Goal: Information Seeking & Learning: Compare options

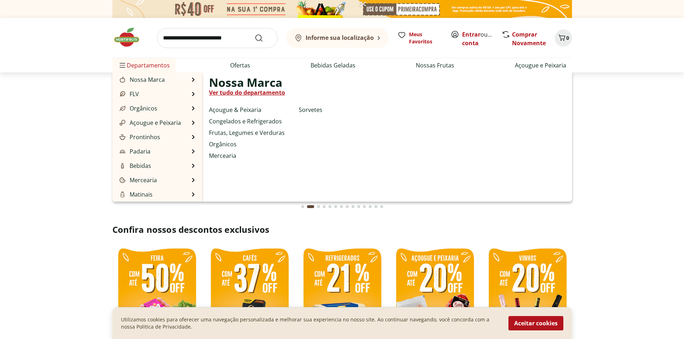
click at [149, 68] on span "Departamentos" at bounding box center [144, 65] width 52 height 17
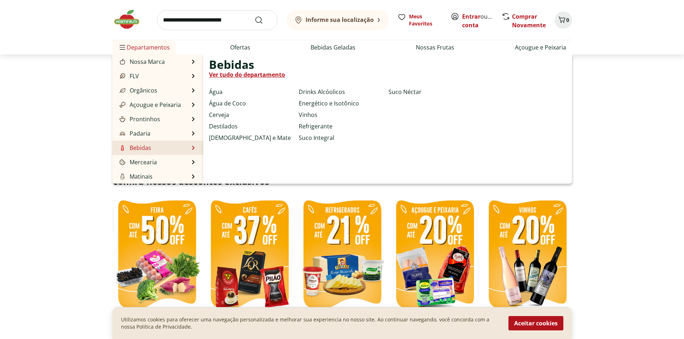
scroll to position [36, 0]
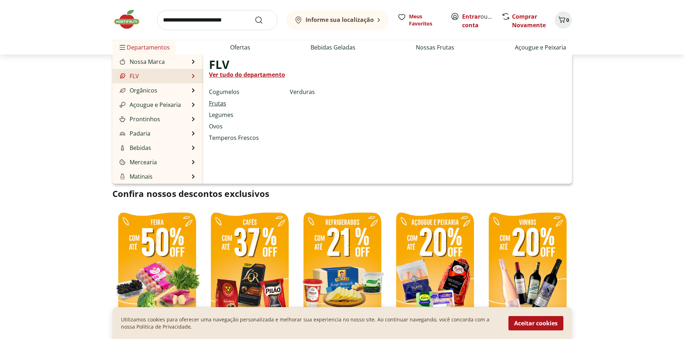
click at [215, 103] on link "Frutas" at bounding box center [217, 103] width 17 height 9
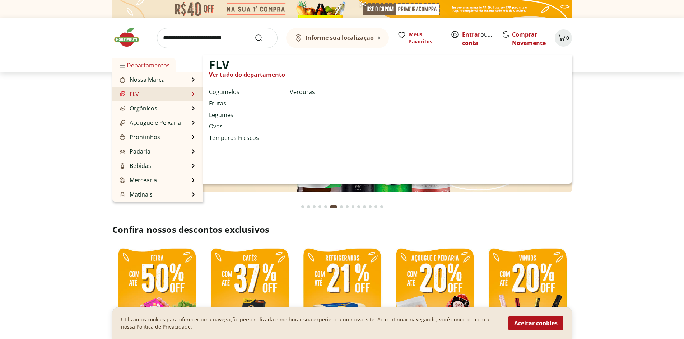
select select "**********"
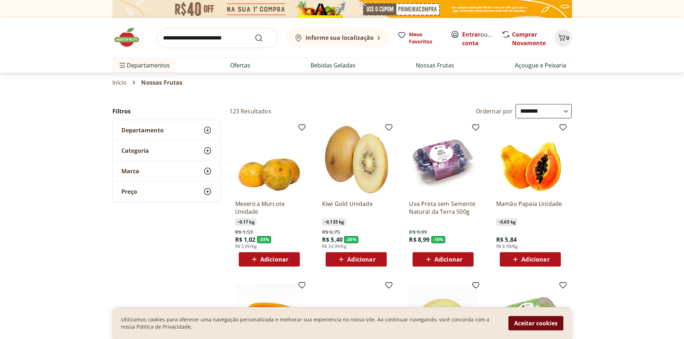
click at [542, 325] on button "Aceitar cookies" at bounding box center [535, 323] width 55 height 14
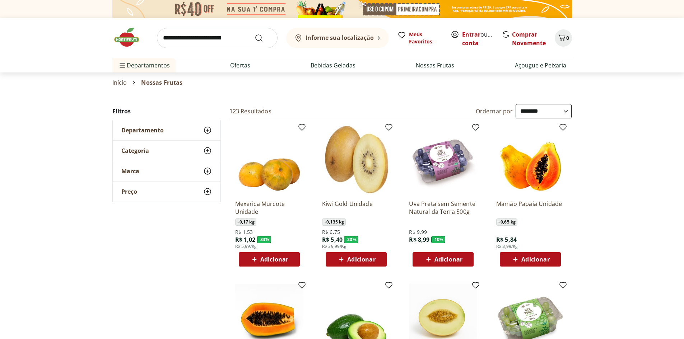
click at [209, 130] on icon at bounding box center [207, 130] width 9 height 9
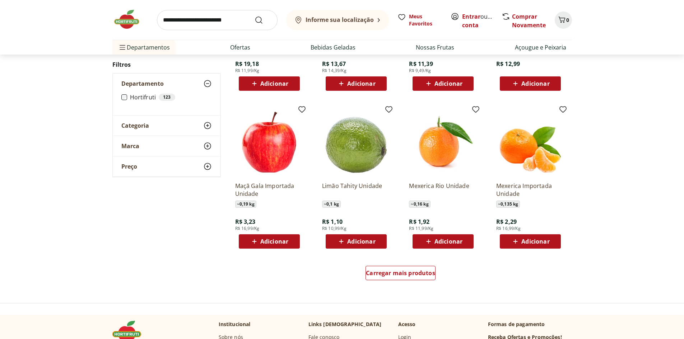
scroll to position [359, 0]
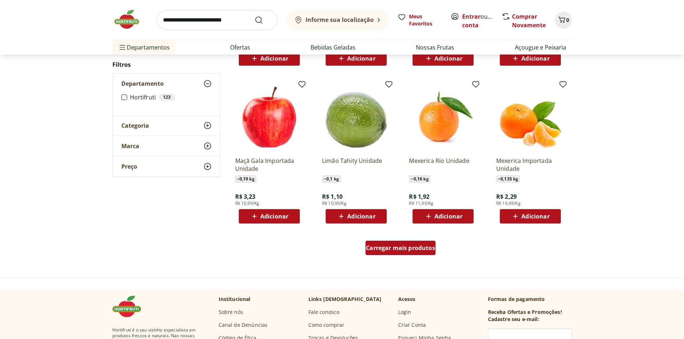
click at [384, 251] on span "Carregar mais produtos" at bounding box center [400, 248] width 69 height 6
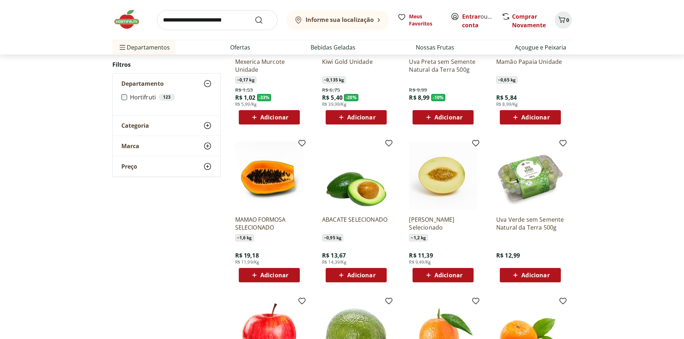
scroll to position [144, 0]
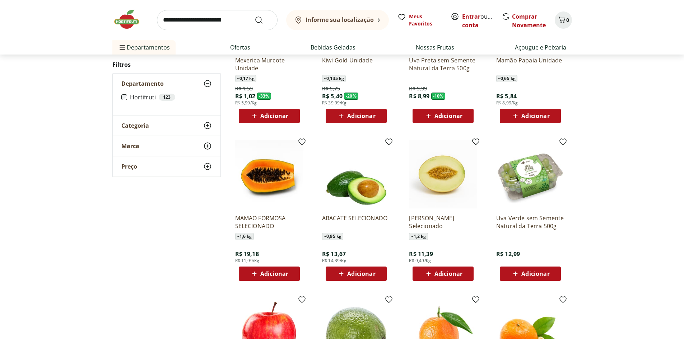
click at [264, 184] on img at bounding box center [269, 174] width 68 height 68
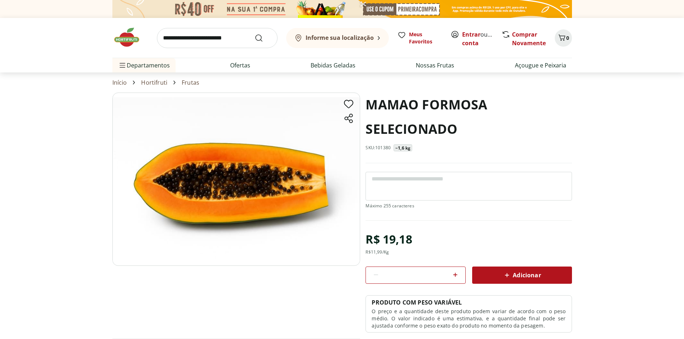
select select "**********"
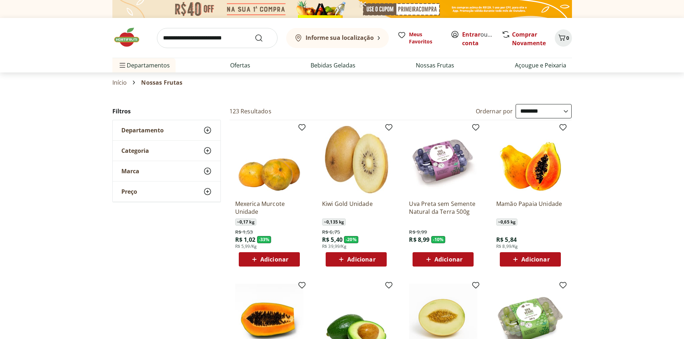
scroll to position [144, 0]
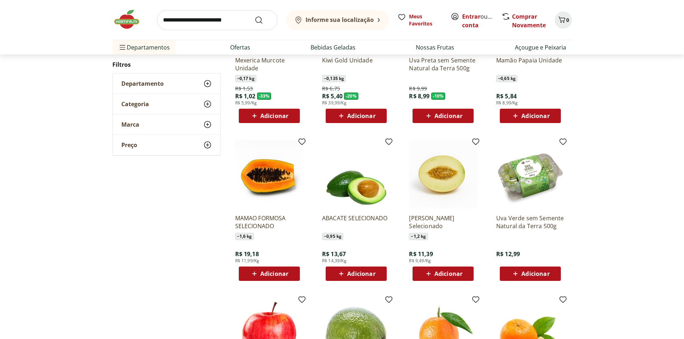
click at [435, 187] on img at bounding box center [443, 174] width 68 height 68
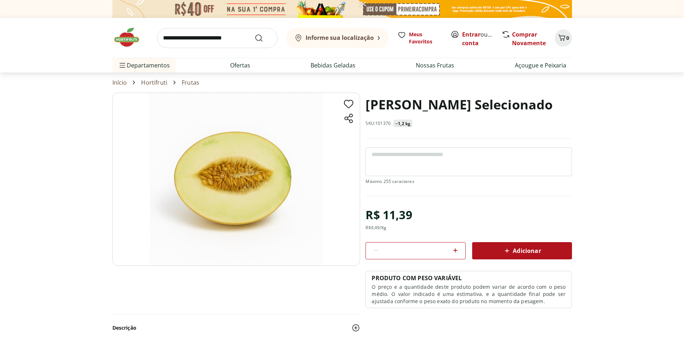
scroll to position [144, 0]
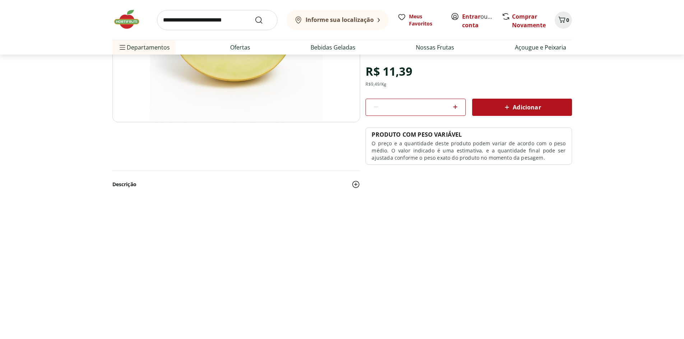
select select "**********"
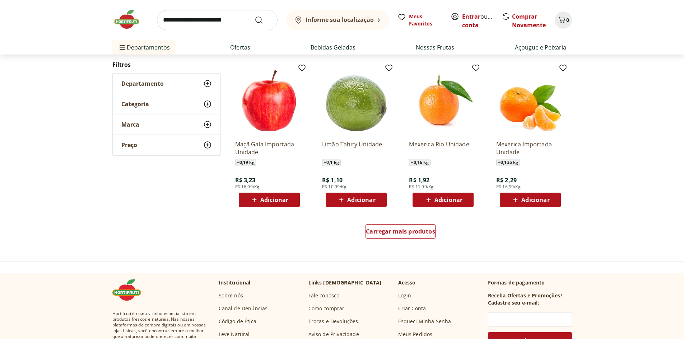
scroll to position [395, 0]
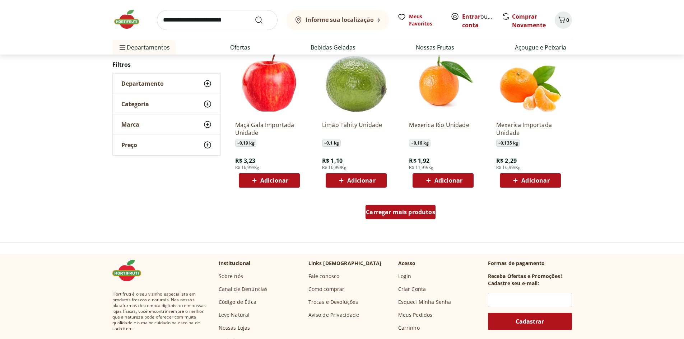
click at [422, 209] on span "Carregar mais produtos" at bounding box center [400, 212] width 69 height 6
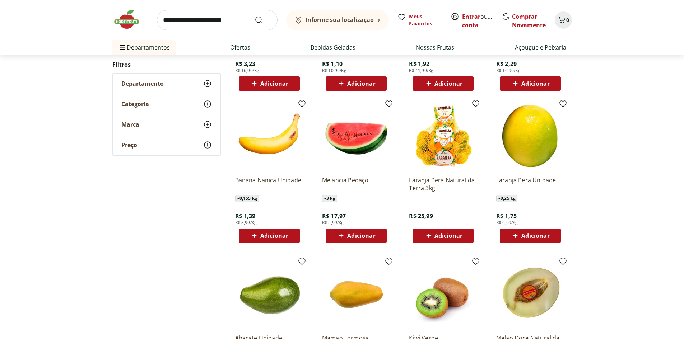
scroll to position [502, 0]
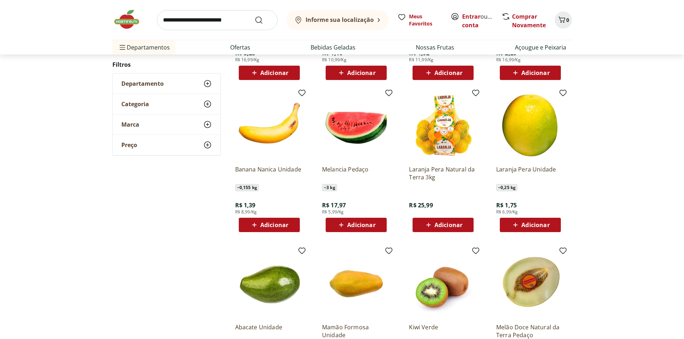
click at [356, 145] on img at bounding box center [356, 126] width 68 height 68
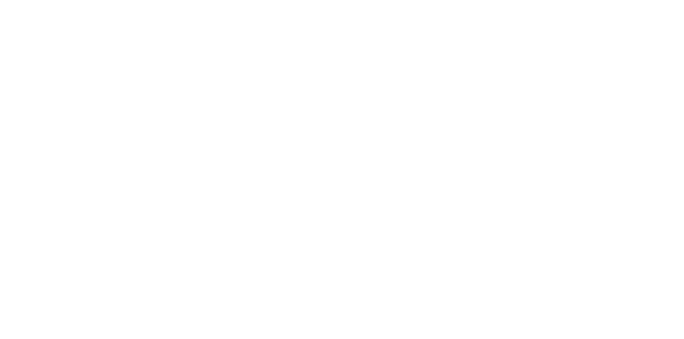
scroll to position [502, 0]
select select "**********"
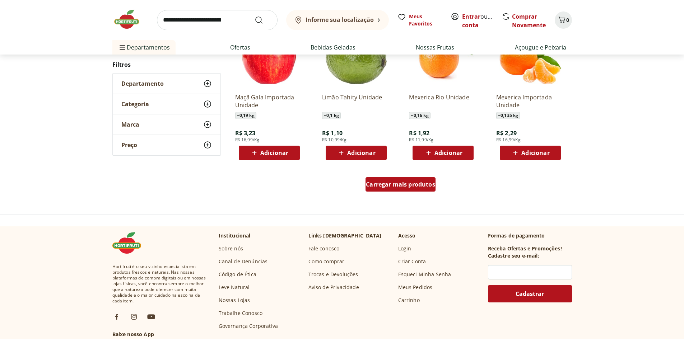
click at [386, 187] on span "Carregar mais produtos" at bounding box center [400, 185] width 69 height 6
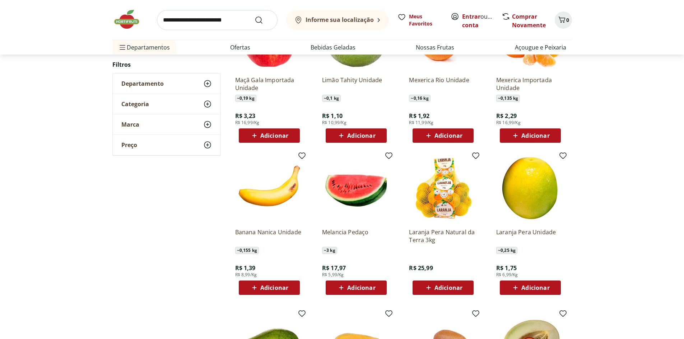
scroll to position [807, 0]
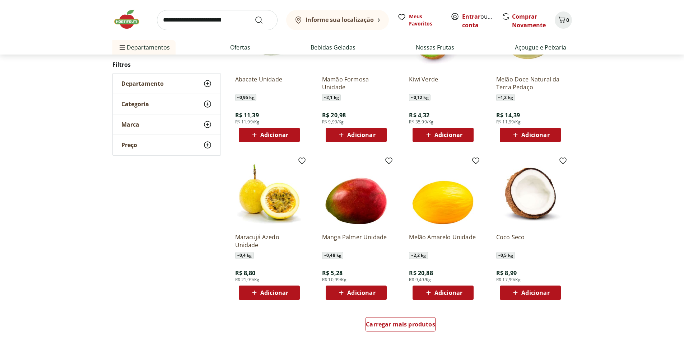
scroll to position [664, 0]
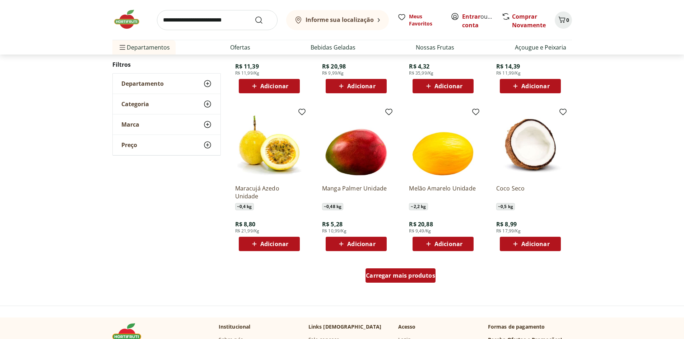
click at [389, 278] on span "Carregar mais produtos" at bounding box center [400, 276] width 69 height 6
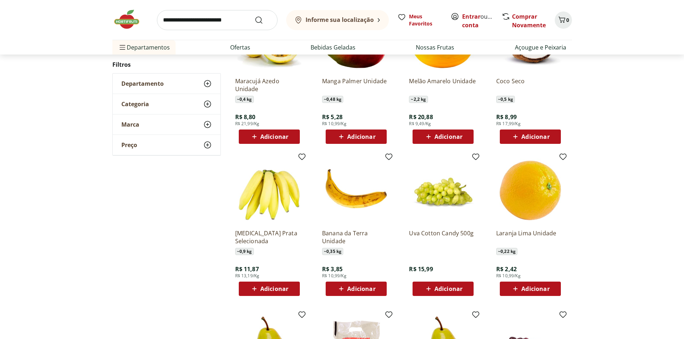
scroll to position [807, 0]
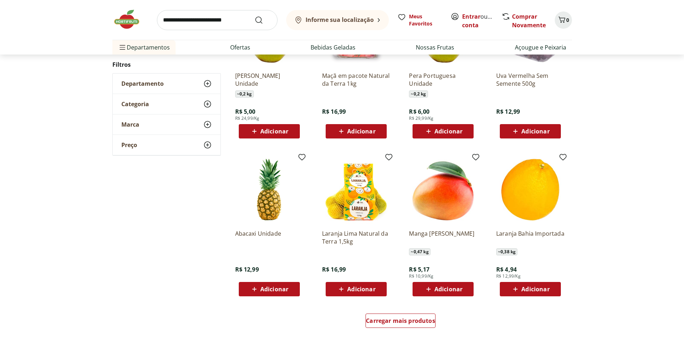
scroll to position [627, 0]
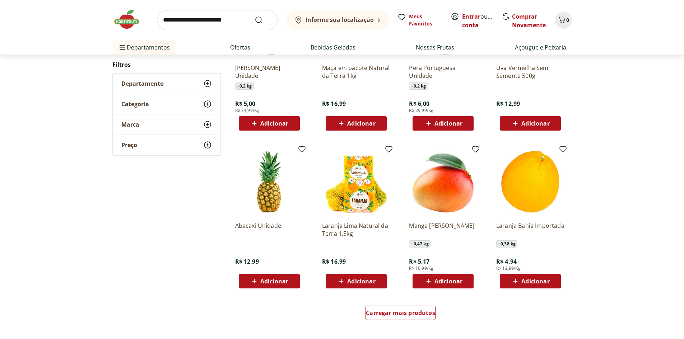
click at [270, 207] on img at bounding box center [269, 182] width 68 height 68
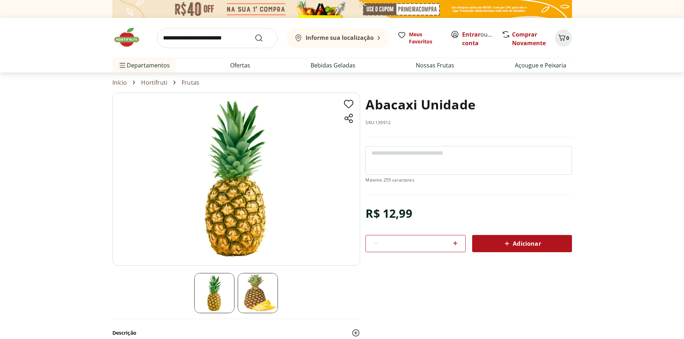
select select "**********"
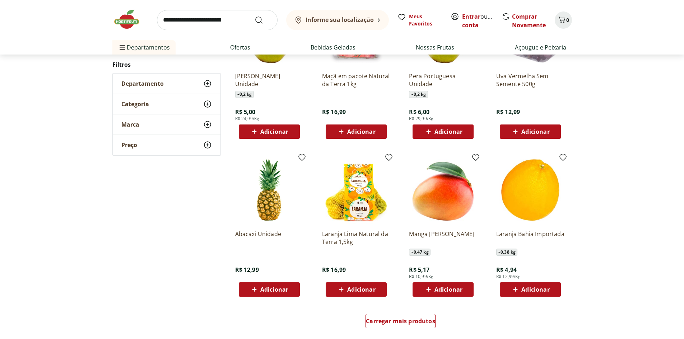
scroll to position [986, 0]
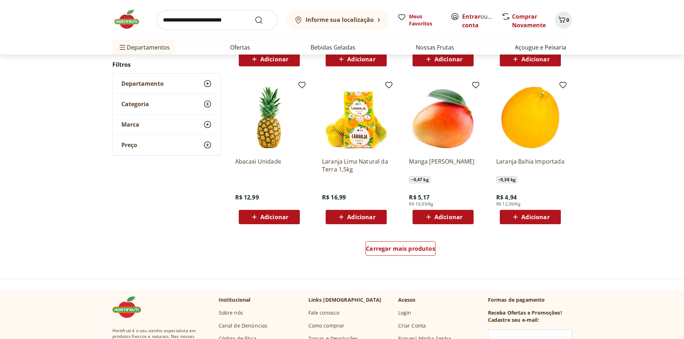
click at [442, 139] on img at bounding box center [443, 118] width 68 height 68
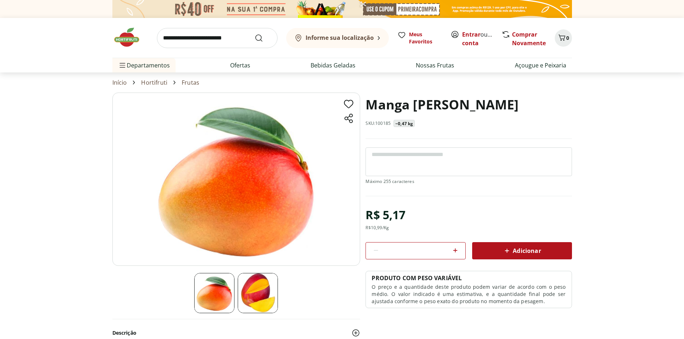
scroll to position [986, 0]
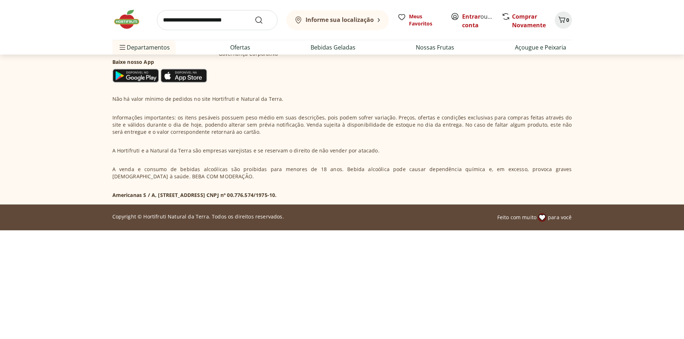
select select "**********"
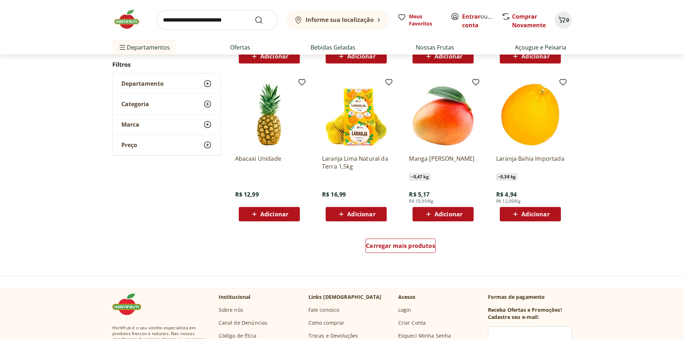
scroll to position [1309, 0]
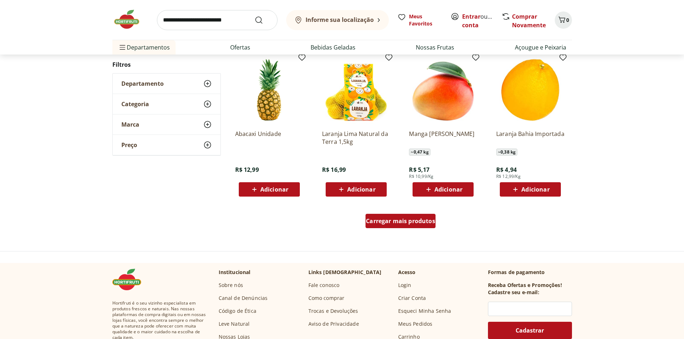
click at [411, 223] on span "Carregar mais produtos" at bounding box center [400, 221] width 69 height 6
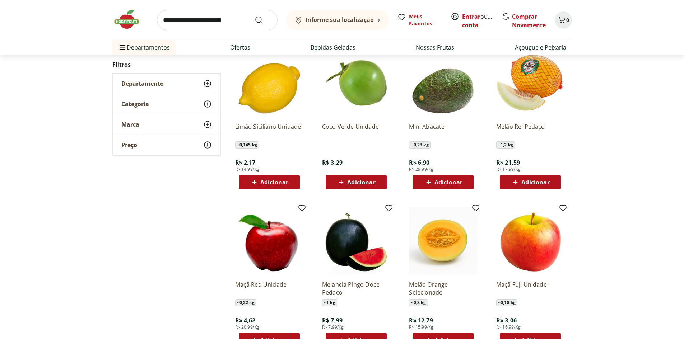
scroll to position [1489, 0]
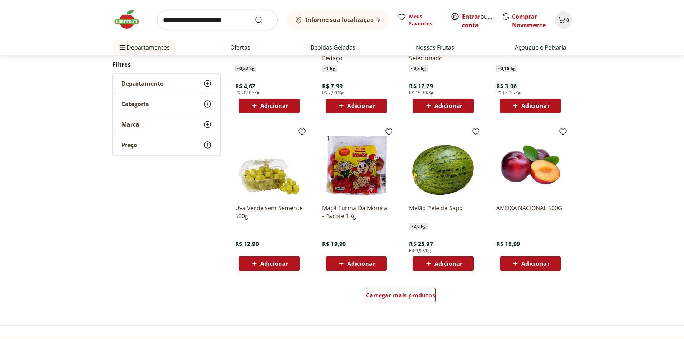
scroll to position [1236, 0]
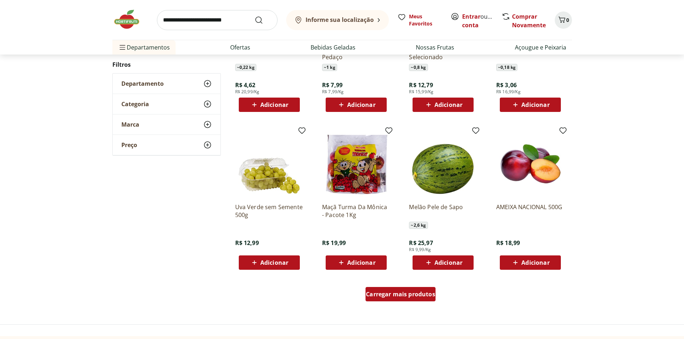
click at [394, 299] on div "Carregar mais produtos" at bounding box center [400, 294] width 70 height 14
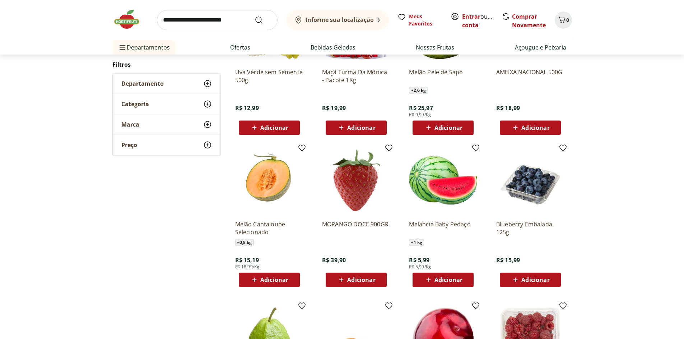
scroll to position [1379, 0]
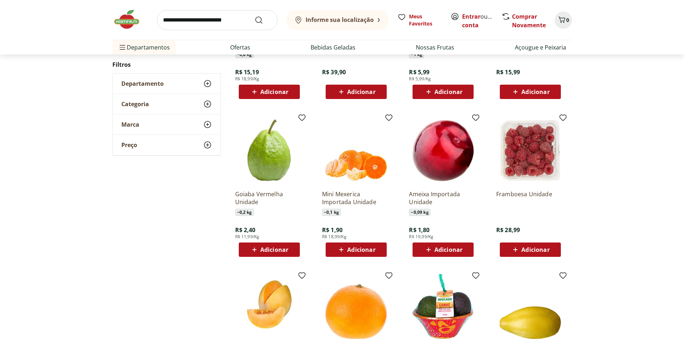
scroll to position [1127, 0]
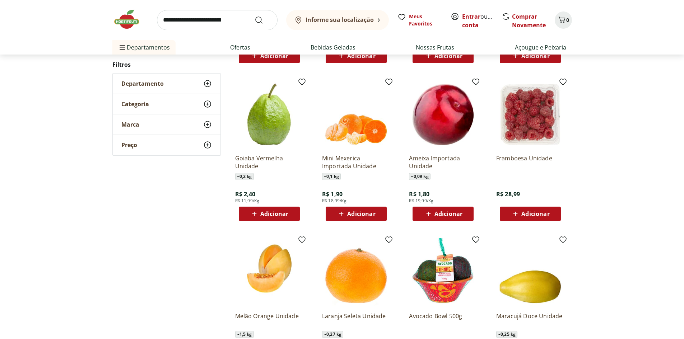
click at [274, 136] on img at bounding box center [269, 114] width 68 height 68
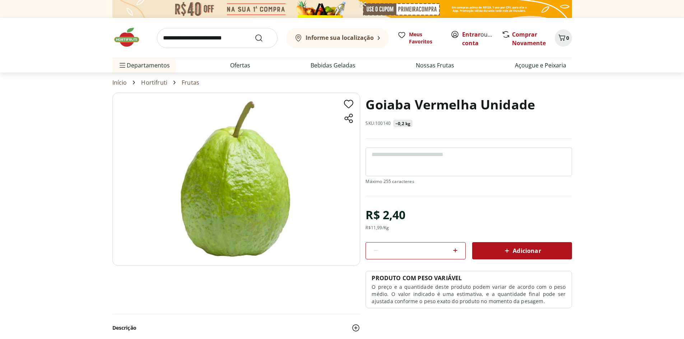
select select "**********"
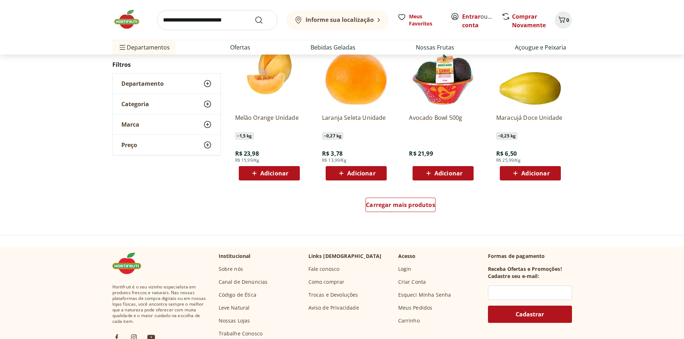
scroll to position [1327, 0]
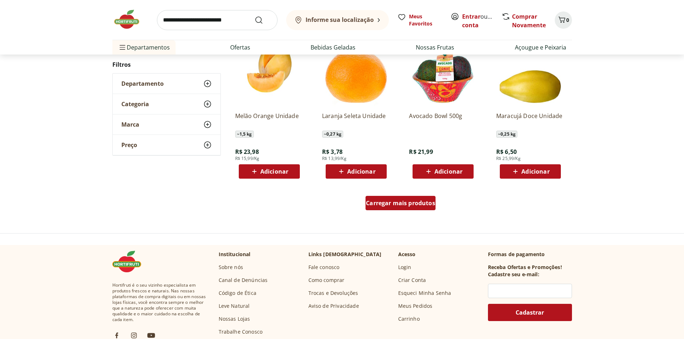
click at [400, 203] on span "Carregar mais produtos" at bounding box center [400, 203] width 69 height 6
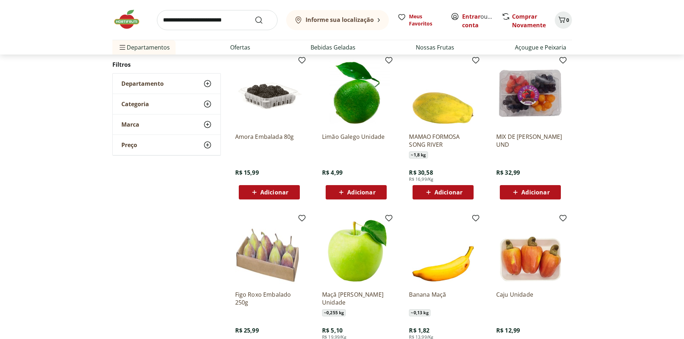
scroll to position [1471, 0]
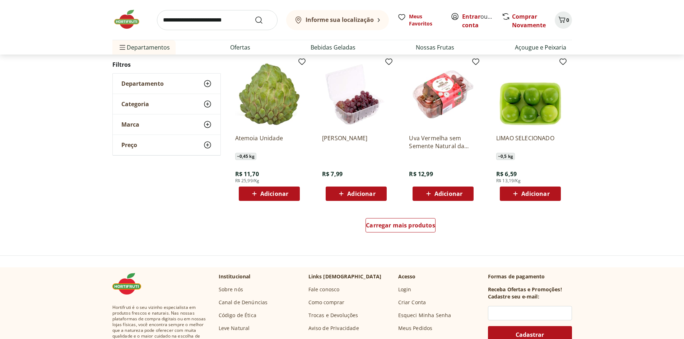
scroll to position [1326, 0]
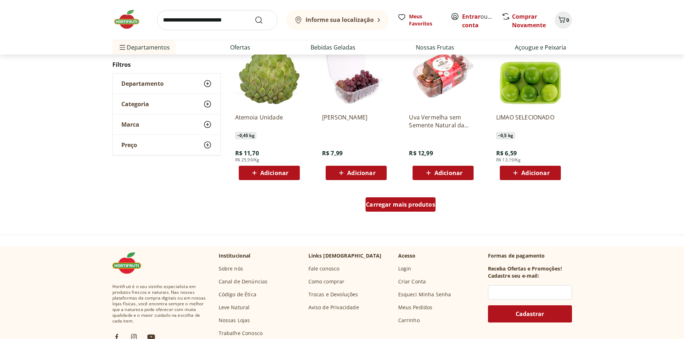
click at [416, 200] on div "Carregar mais produtos" at bounding box center [400, 204] width 70 height 14
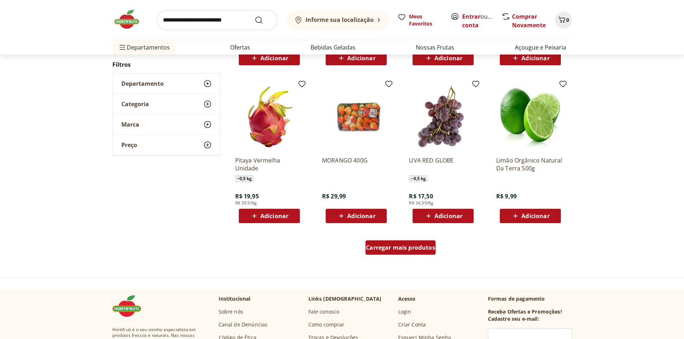
scroll to position [1288, 0]
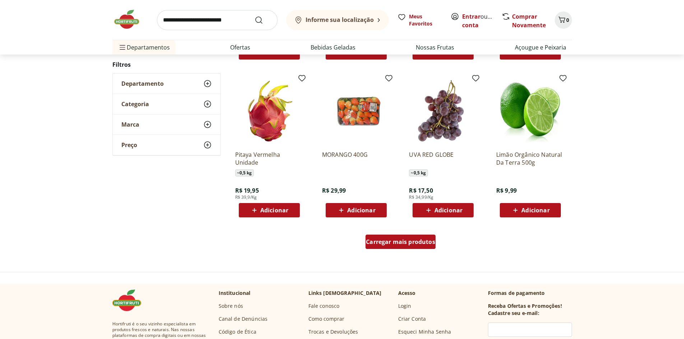
click at [402, 239] on span "Carregar mais produtos" at bounding box center [400, 242] width 69 height 6
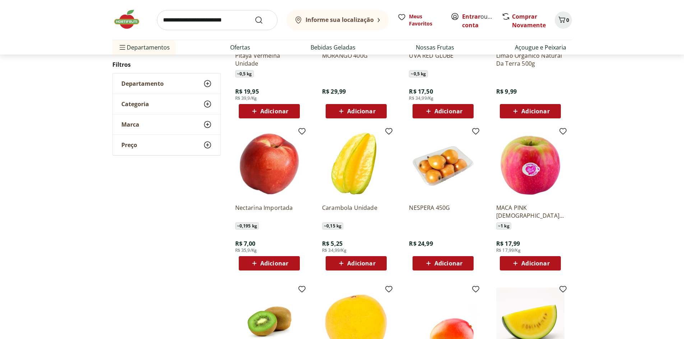
scroll to position [1396, 0]
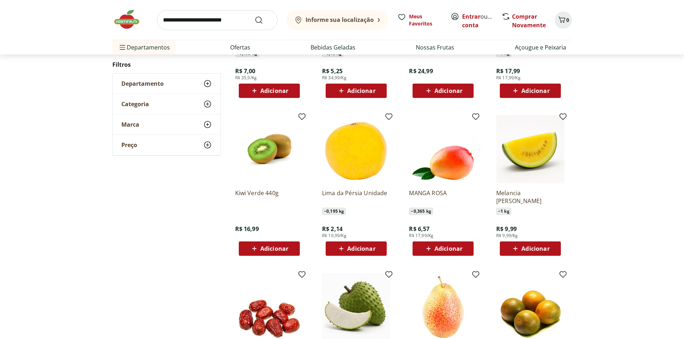
scroll to position [1107, 0]
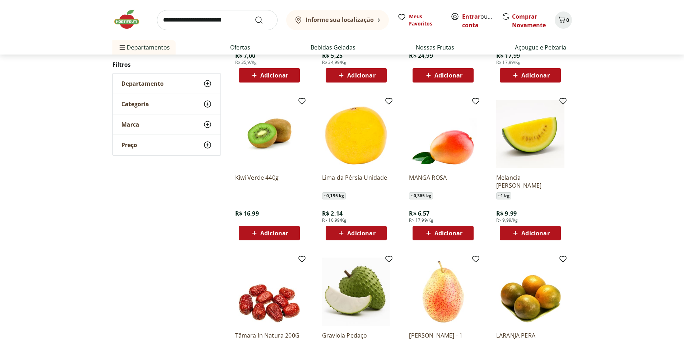
click at [447, 159] on img at bounding box center [443, 134] width 68 height 68
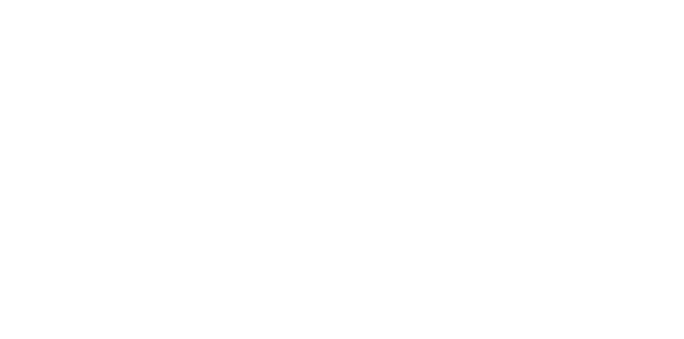
scroll to position [1107, 0]
select select "**********"
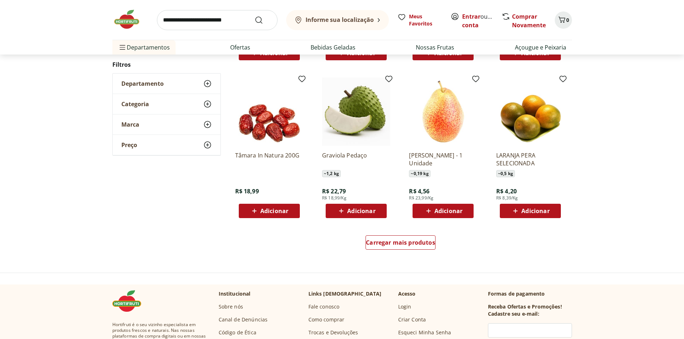
scroll to position [1323, 0]
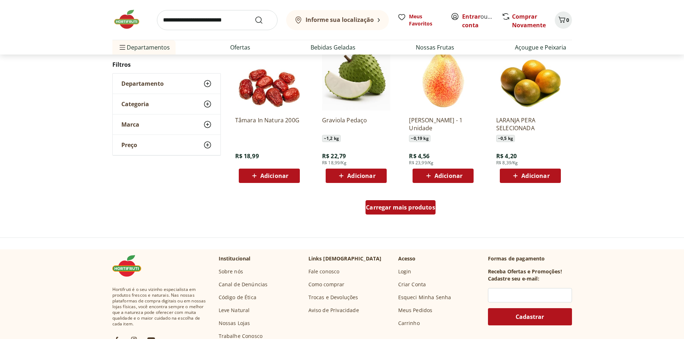
click at [398, 206] on span "Carregar mais produtos" at bounding box center [400, 208] width 69 height 6
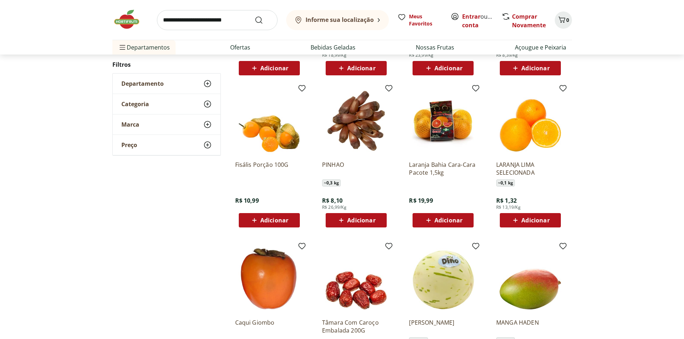
scroll to position [1466, 0]
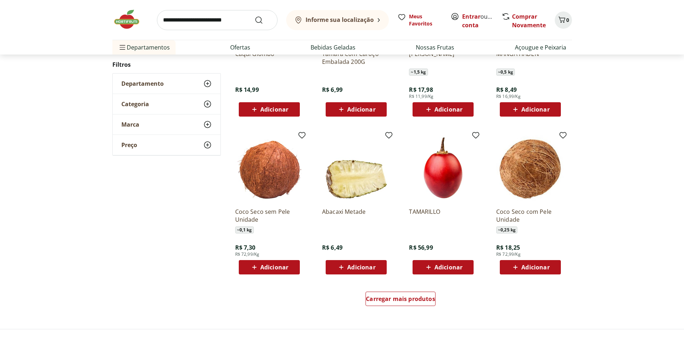
scroll to position [1250, 0]
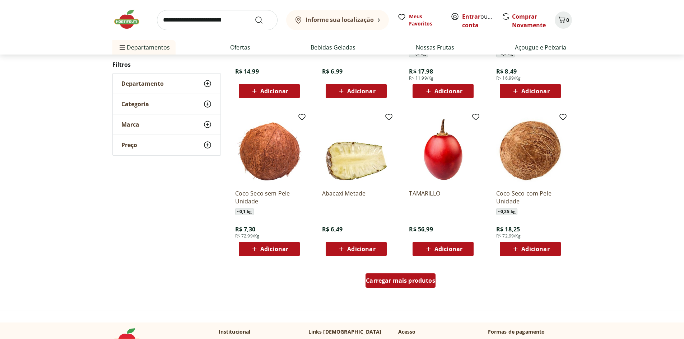
click at [406, 281] on span "Carregar mais produtos" at bounding box center [400, 281] width 69 height 6
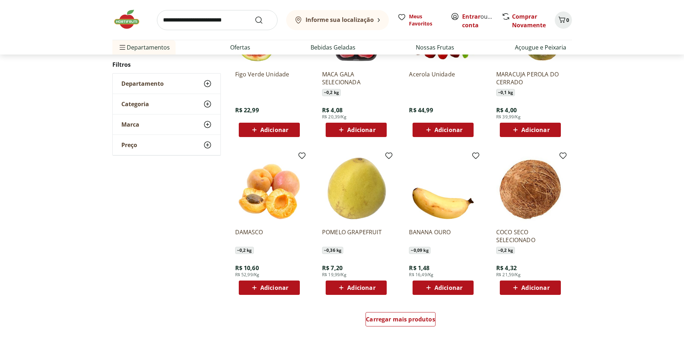
scroll to position [1212, 0]
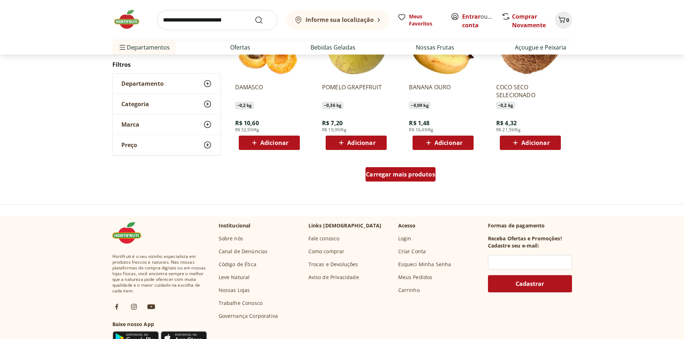
click at [424, 176] on span "Carregar mais produtos" at bounding box center [400, 175] width 69 height 6
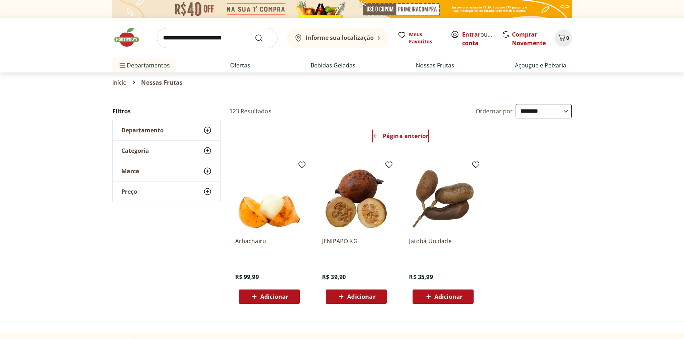
click at [209, 131] on icon at bounding box center [207, 130] width 9 height 9
click at [204, 149] on icon at bounding box center [207, 150] width 9 height 9
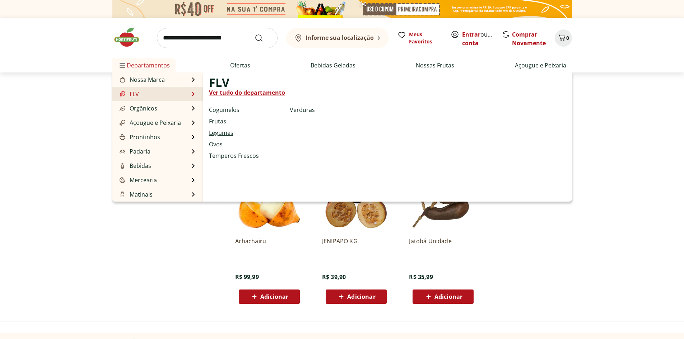
click at [214, 133] on link "Legumes" at bounding box center [221, 132] width 24 height 9
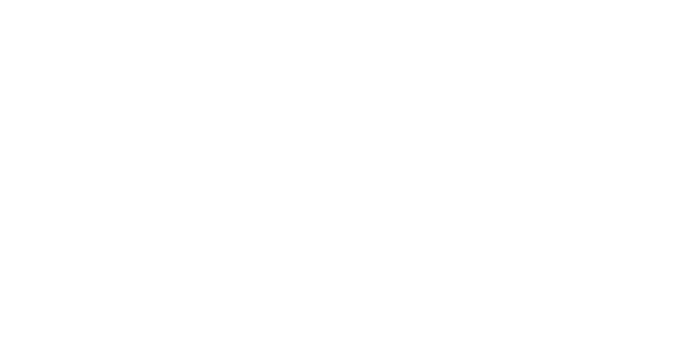
select select "**********"
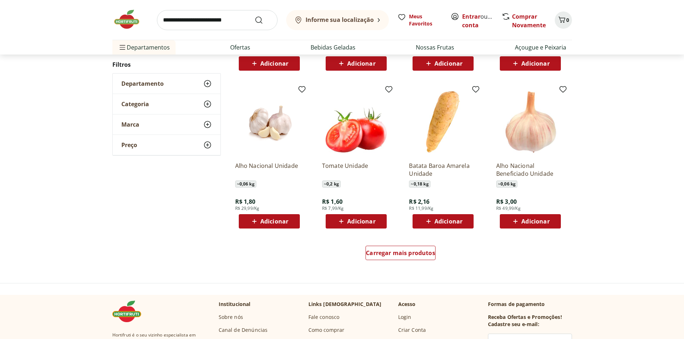
scroll to position [359, 0]
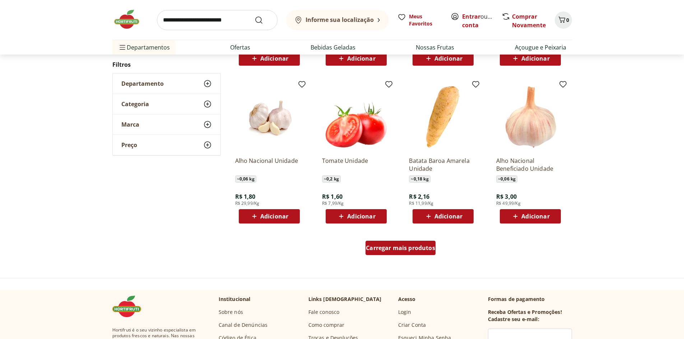
click at [426, 251] on span "Carregar mais produtos" at bounding box center [400, 248] width 69 height 6
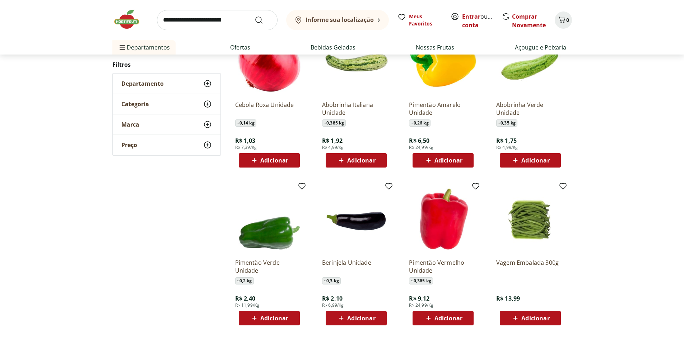
scroll to position [574, 0]
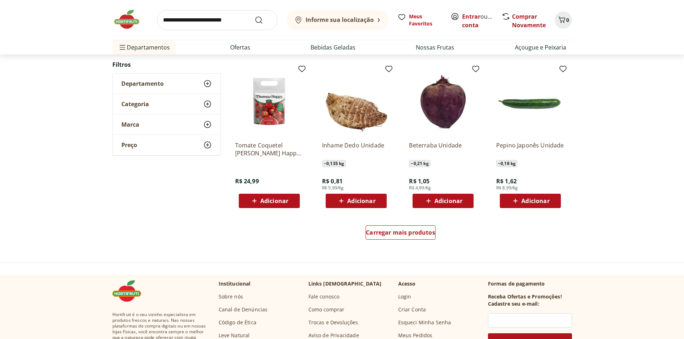
scroll to position [431, 0]
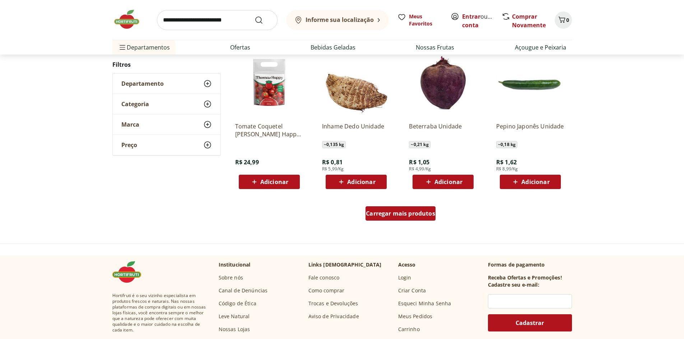
click at [414, 216] on span "Carregar mais produtos" at bounding box center [400, 214] width 69 height 6
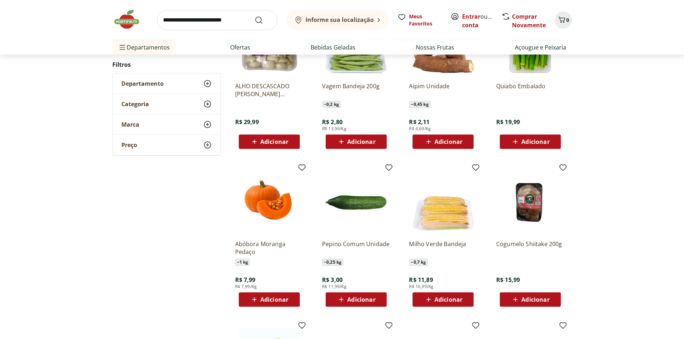
scroll to position [178, 0]
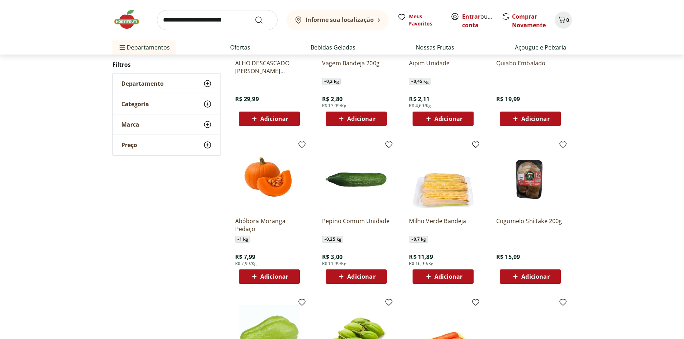
click at [600, 221] on div "**********" at bounding box center [342, 205] width 684 height 559
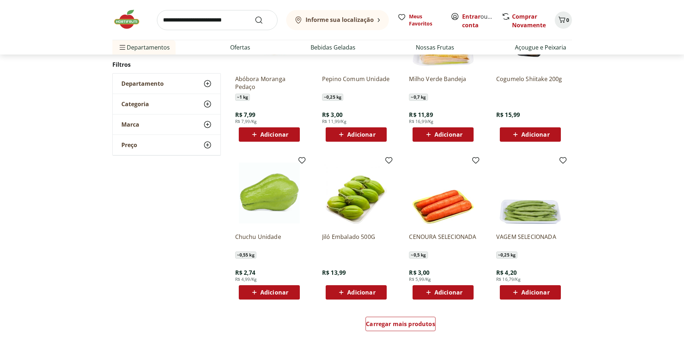
scroll to position [322, 0]
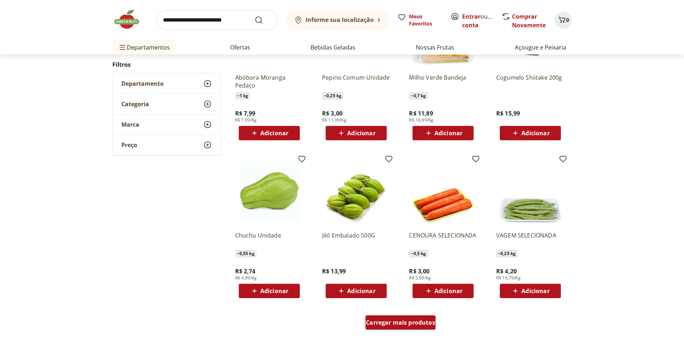
click at [393, 322] on span "Carregar mais produtos" at bounding box center [400, 323] width 69 height 6
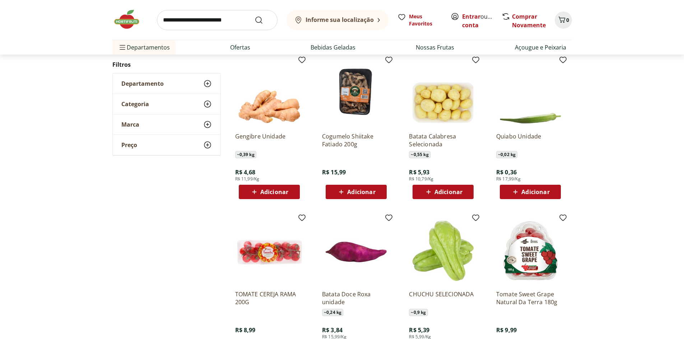
scroll to position [609, 0]
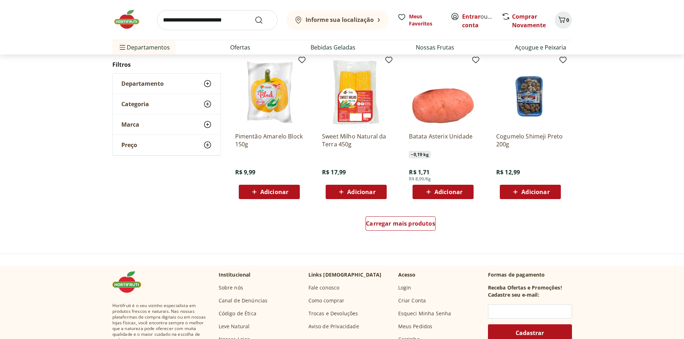
scroll to position [428, 0]
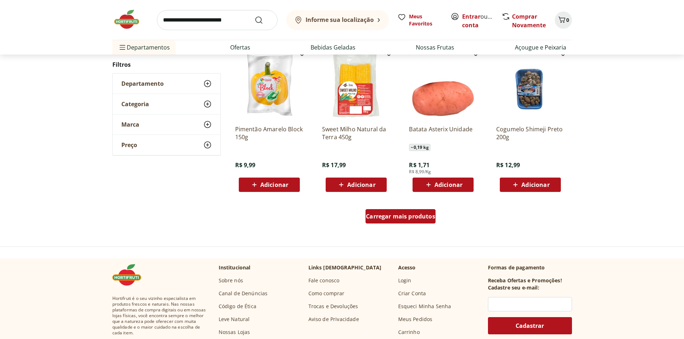
click at [406, 216] on span "Carregar mais produtos" at bounding box center [400, 217] width 69 height 6
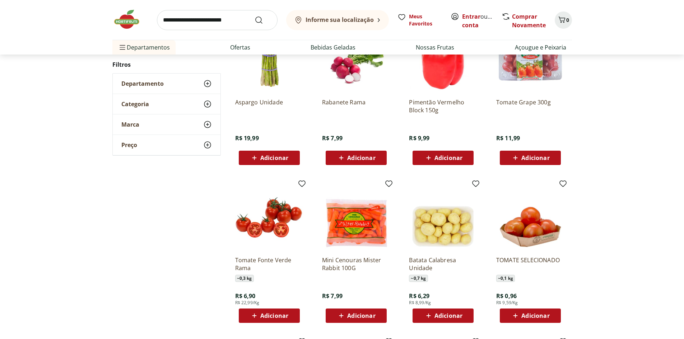
scroll to position [607, 0]
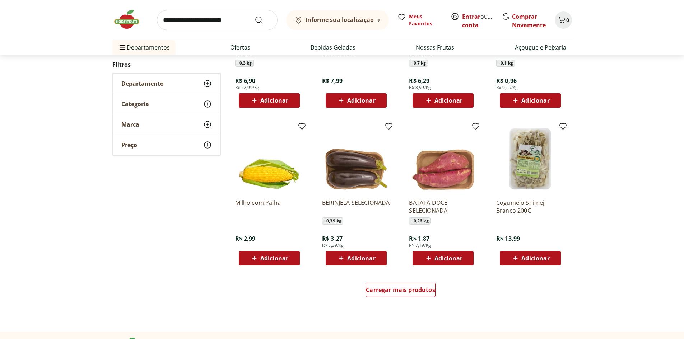
scroll to position [355, 0]
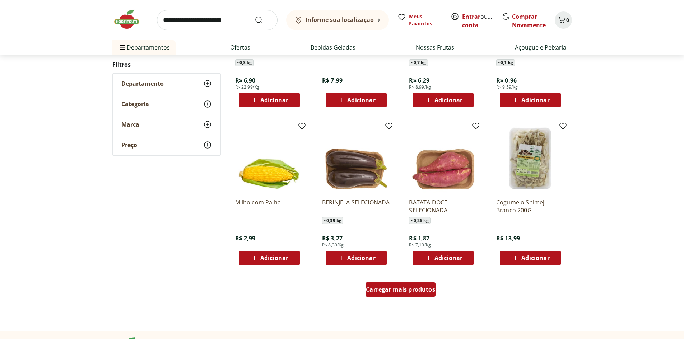
click at [402, 289] on span "Carregar mais produtos" at bounding box center [400, 290] width 69 height 6
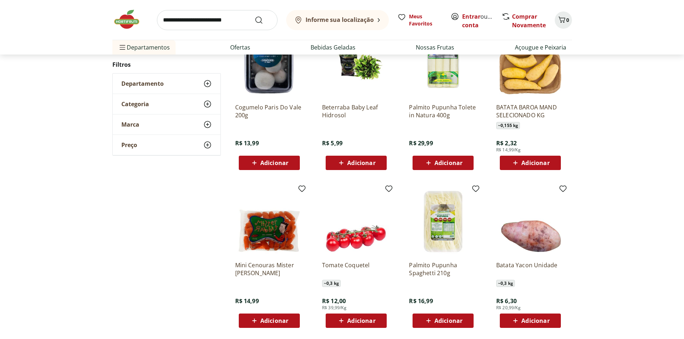
scroll to position [606, 0]
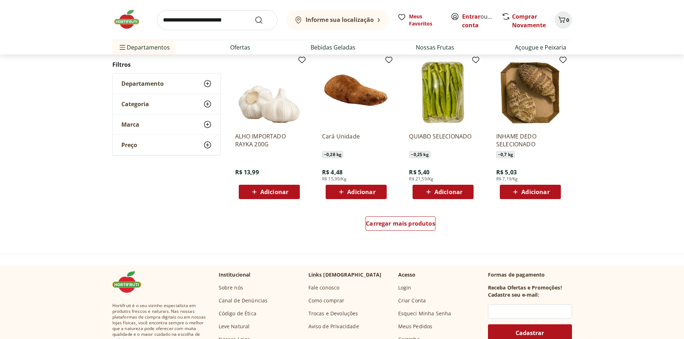
scroll to position [425, 0]
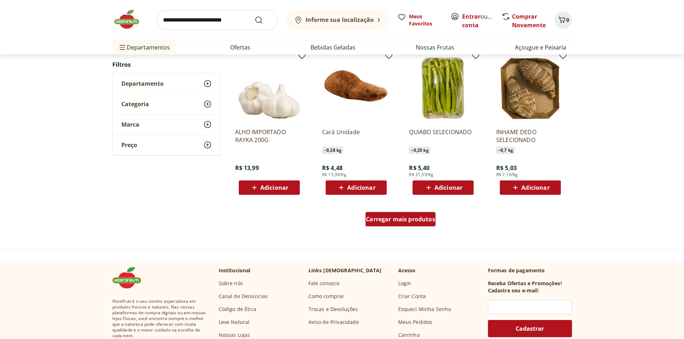
click at [419, 224] on div "Carregar mais produtos" at bounding box center [400, 219] width 70 height 14
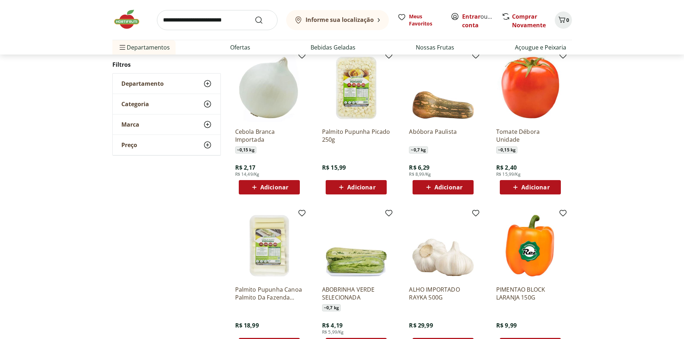
scroll to position [604, 0]
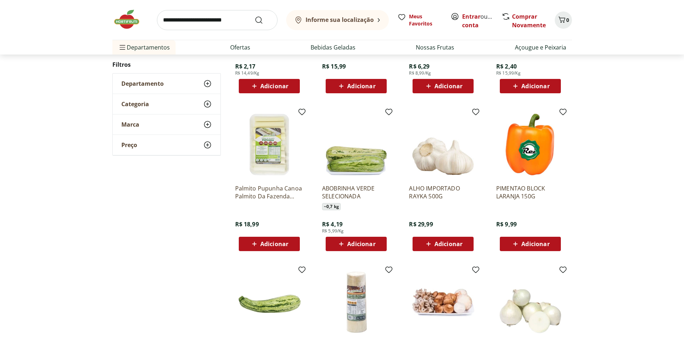
scroll to position [240, 0]
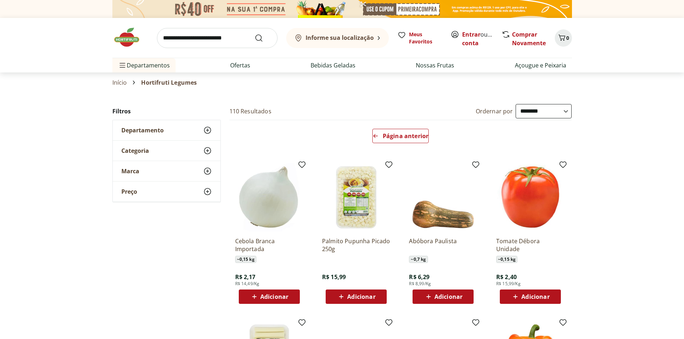
select select "**********"
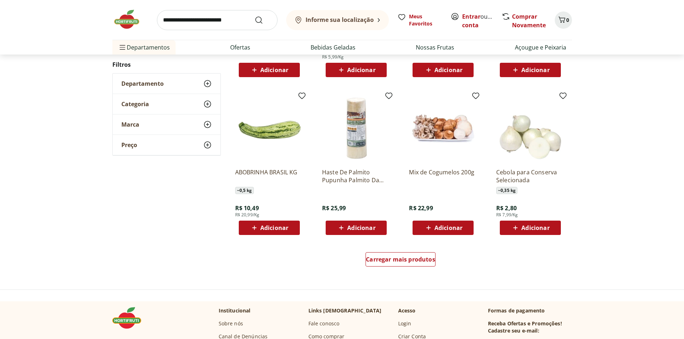
scroll to position [388, 0]
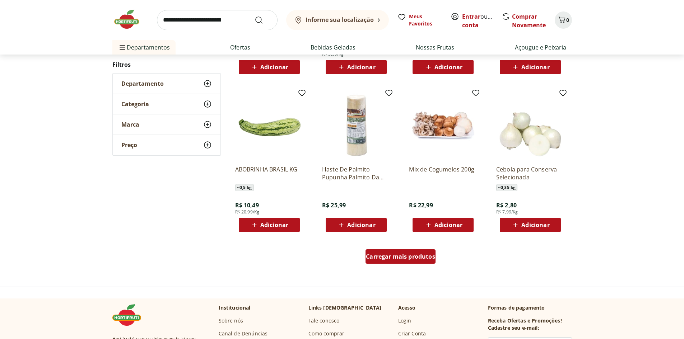
click at [414, 254] on span "Carregar mais produtos" at bounding box center [400, 257] width 69 height 6
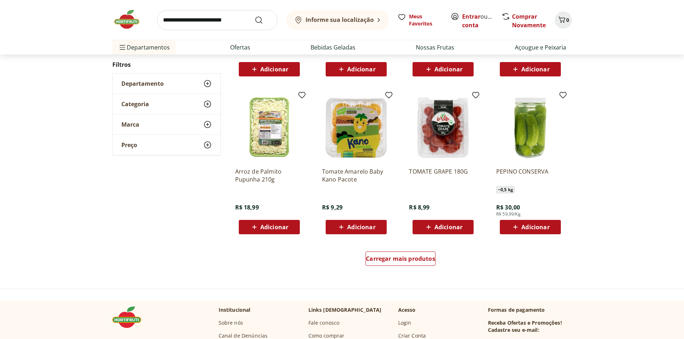
scroll to position [386, 0]
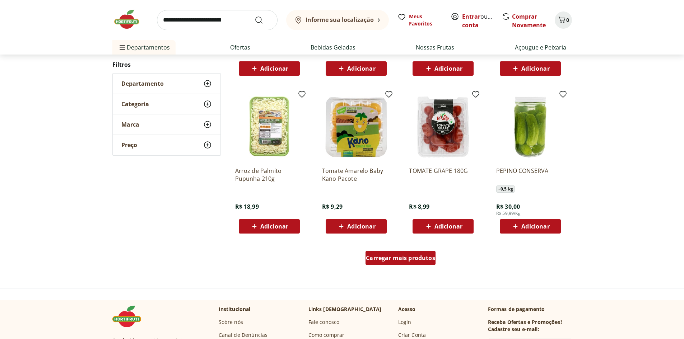
click at [406, 252] on div "Carregar mais produtos" at bounding box center [400, 258] width 70 height 14
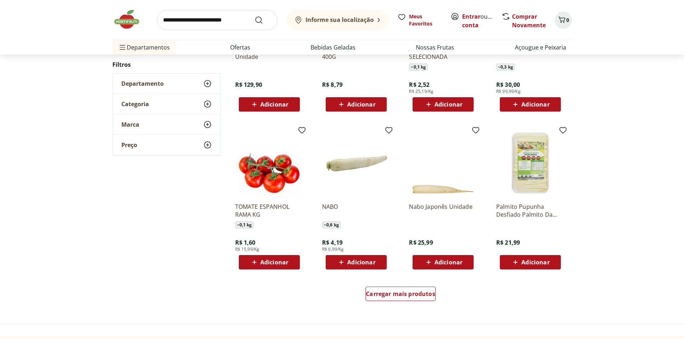
scroll to position [349, 0]
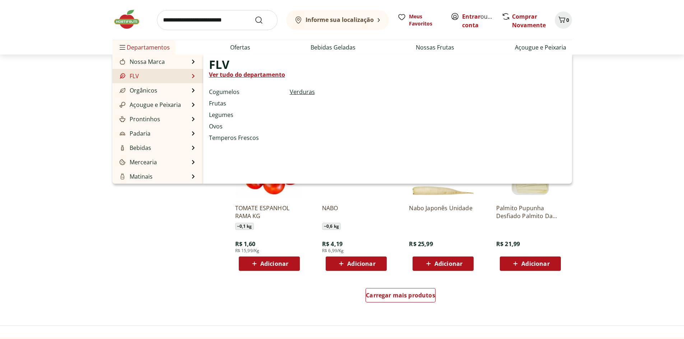
click at [295, 90] on link "Verduras" at bounding box center [302, 92] width 25 height 9
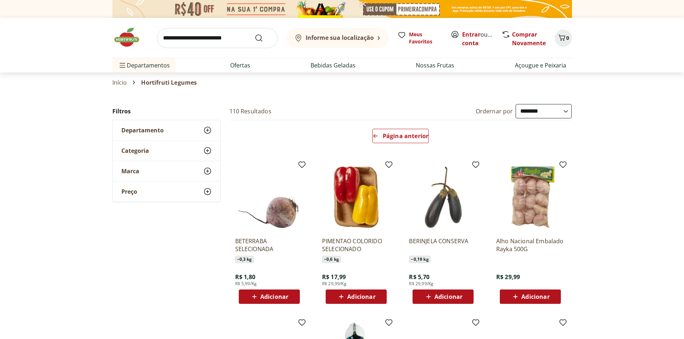
select select "**********"
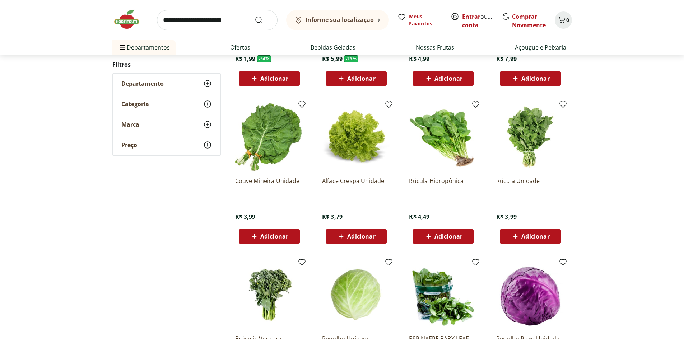
scroll to position [179, 0]
